Goal: Transaction & Acquisition: Purchase product/service

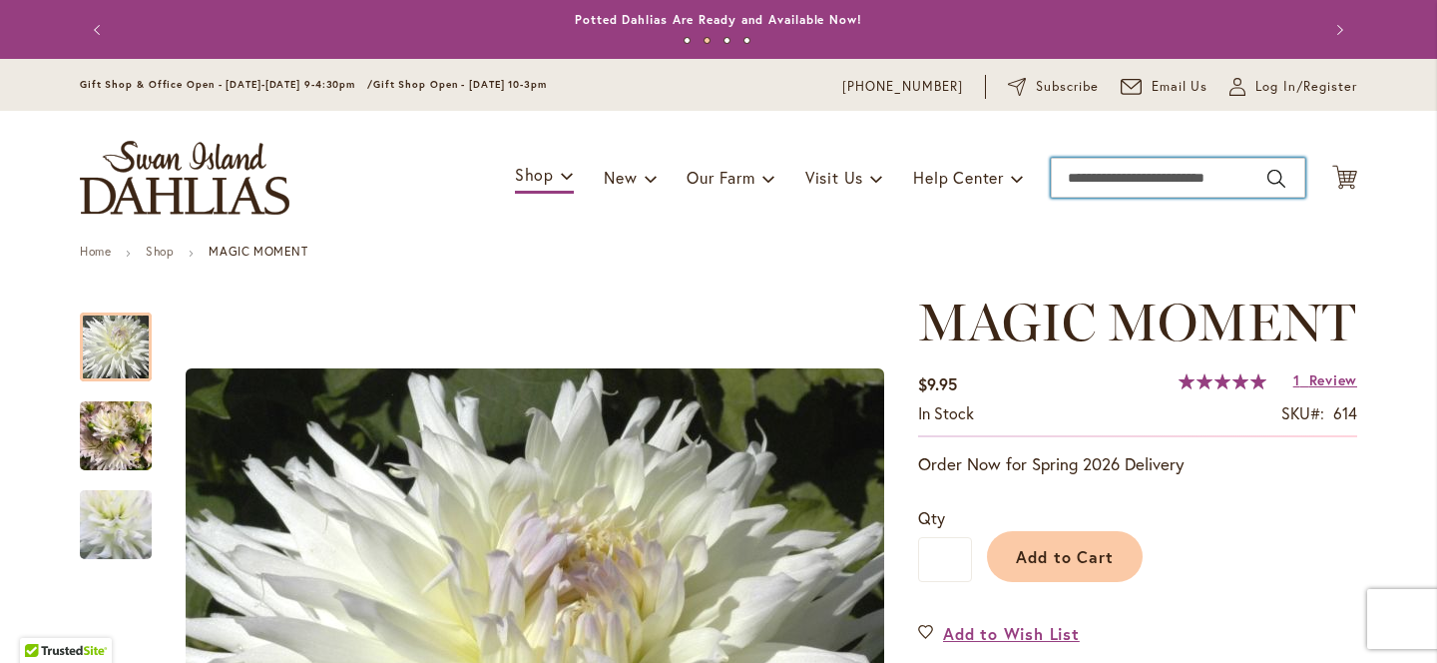
click at [1166, 182] on input "Search" at bounding box center [1178, 178] width 254 height 40
type input "*********"
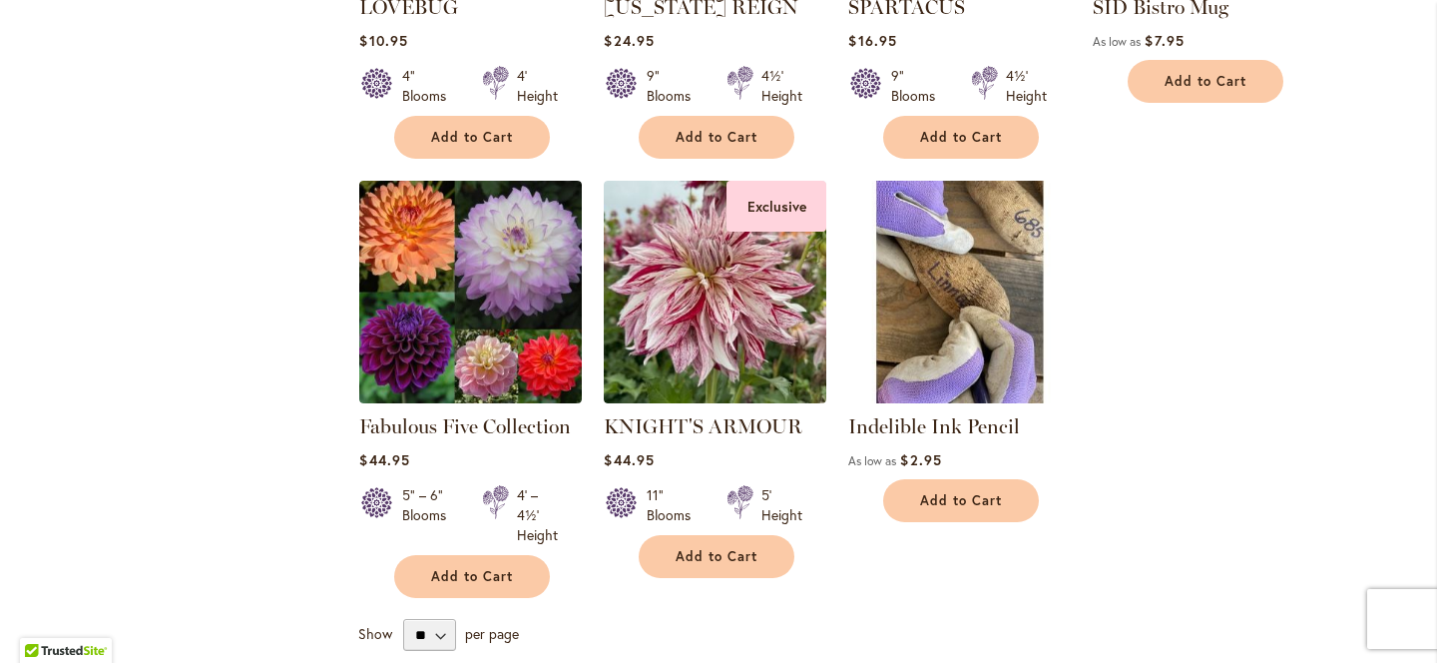
scroll to position [1404, 0]
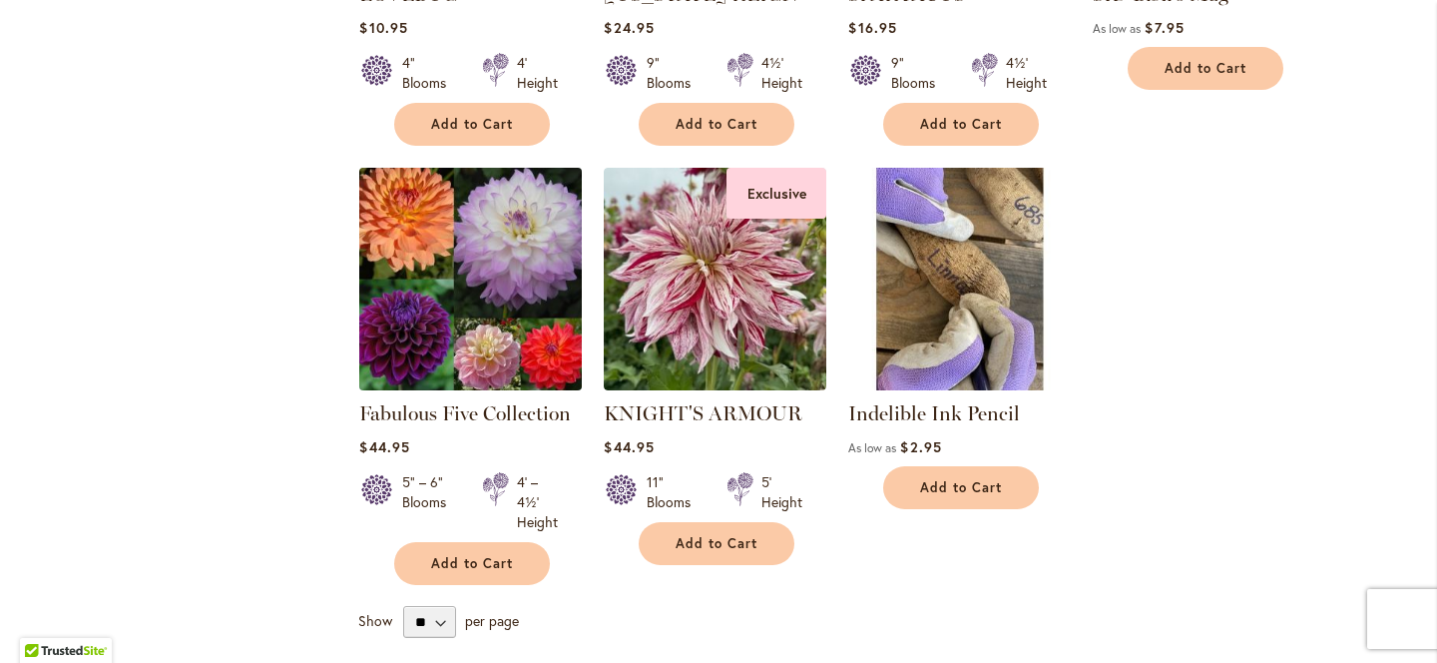
click at [444, 303] on img at bounding box center [470, 278] width 233 height 233
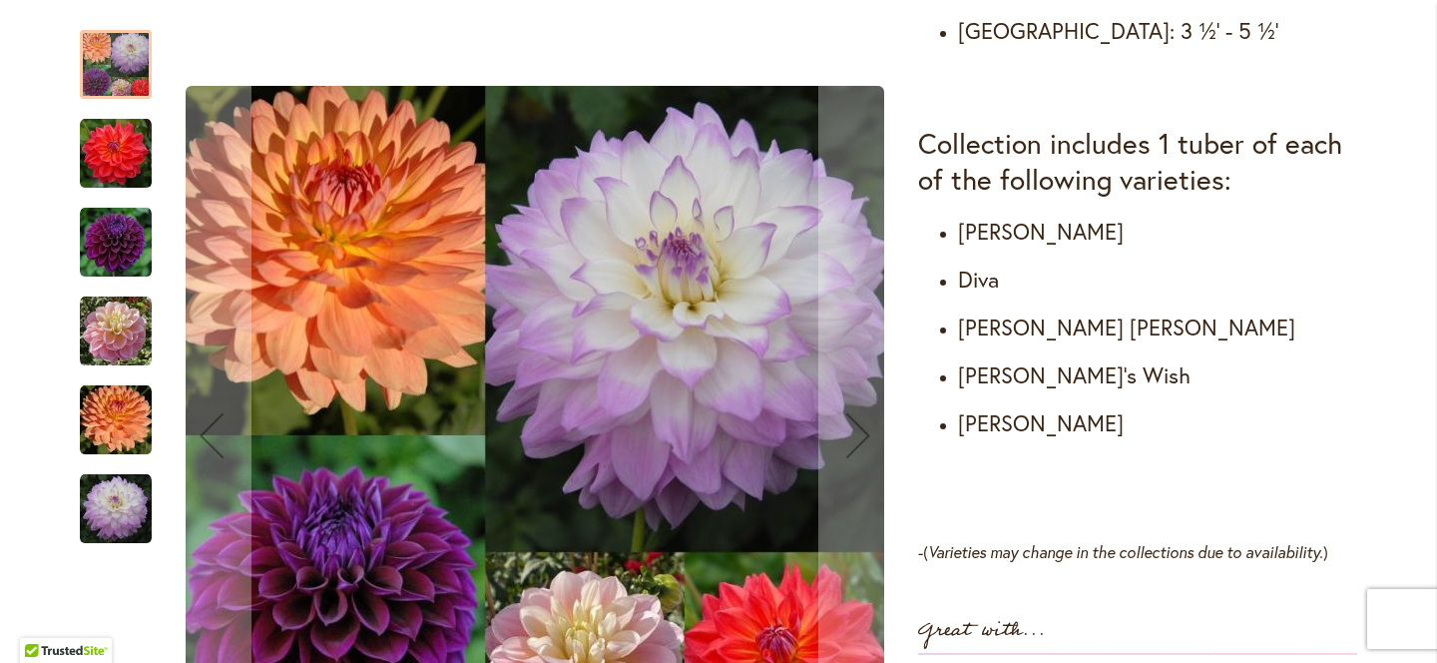
scroll to position [1096, 0]
click at [105, 245] on img "DIVA" at bounding box center [116, 243] width 72 height 72
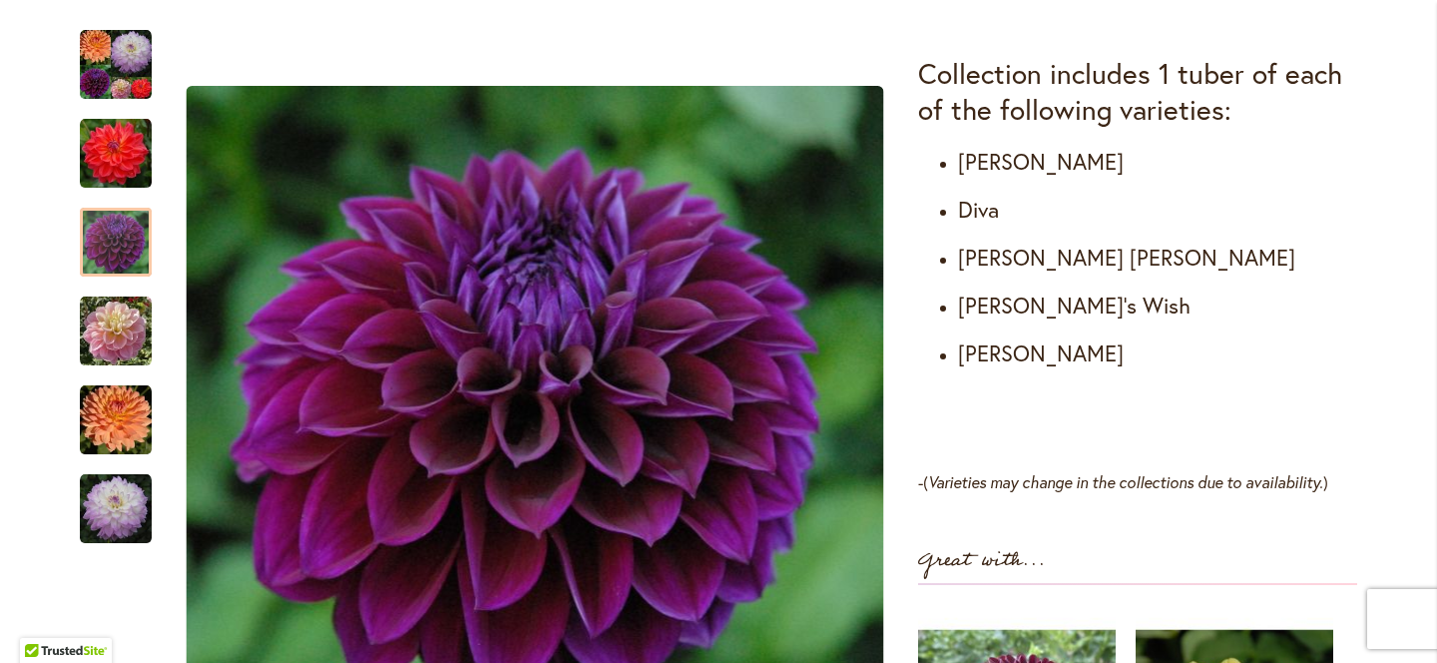
scroll to position [0, 0]
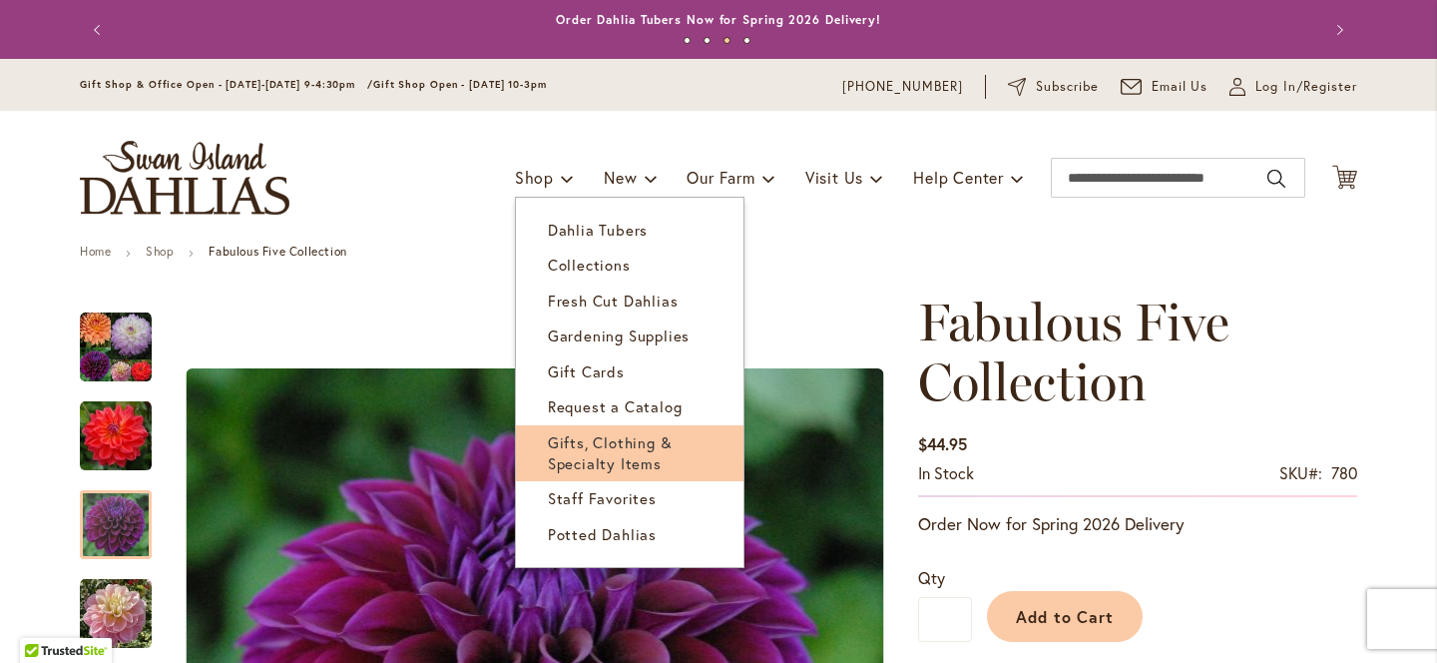
click at [607, 451] on link "Gifts, Clothing & Specialty Items" at bounding box center [630, 453] width 228 height 57
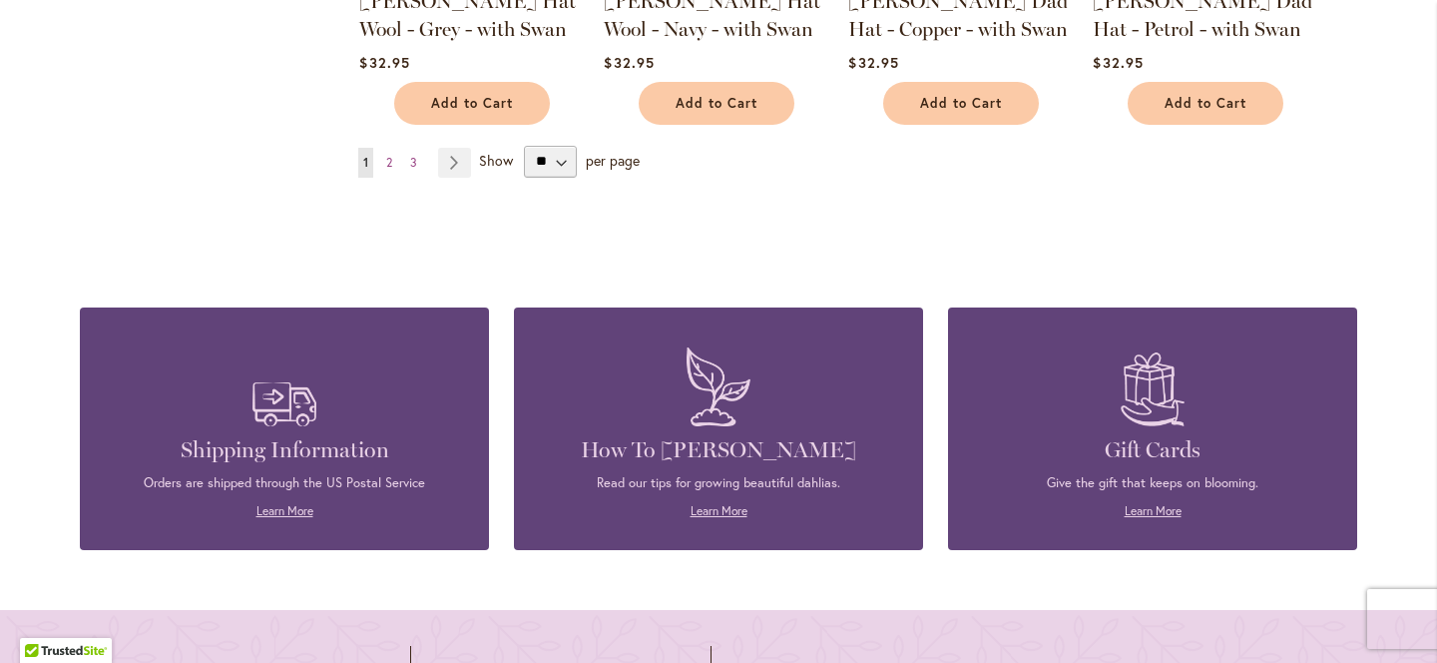
scroll to position [1938, 0]
